Goal: Navigation & Orientation: Go to known website

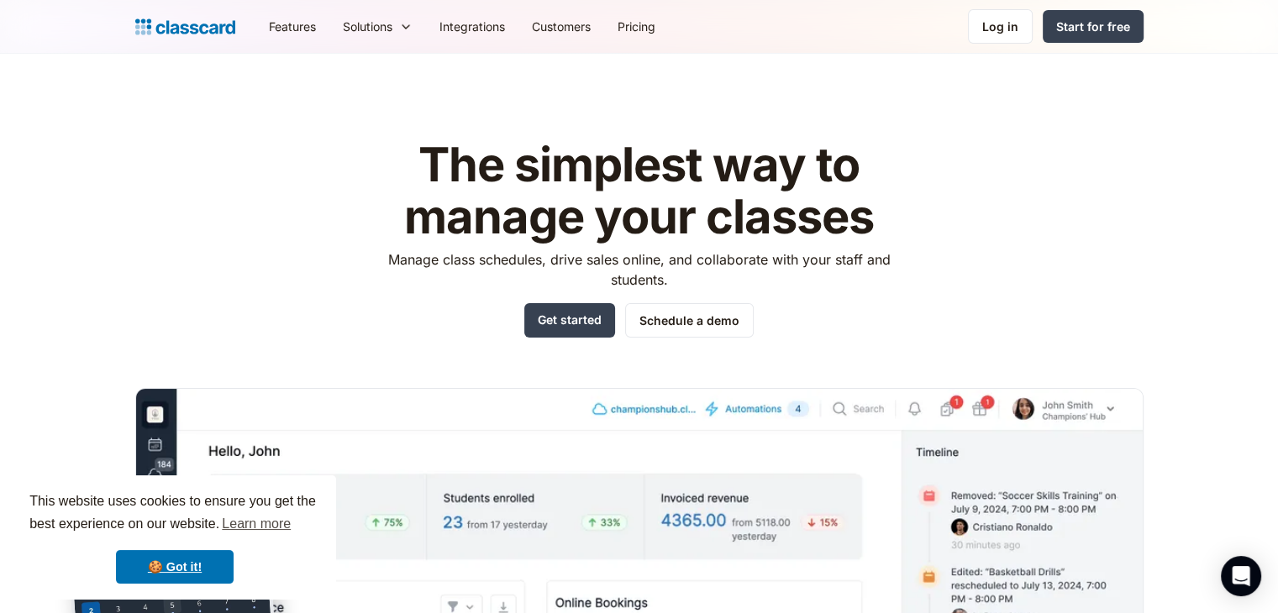
click at [198, 28] on img "home" at bounding box center [185, 27] width 100 height 24
